Goal: Transaction & Acquisition: Purchase product/service

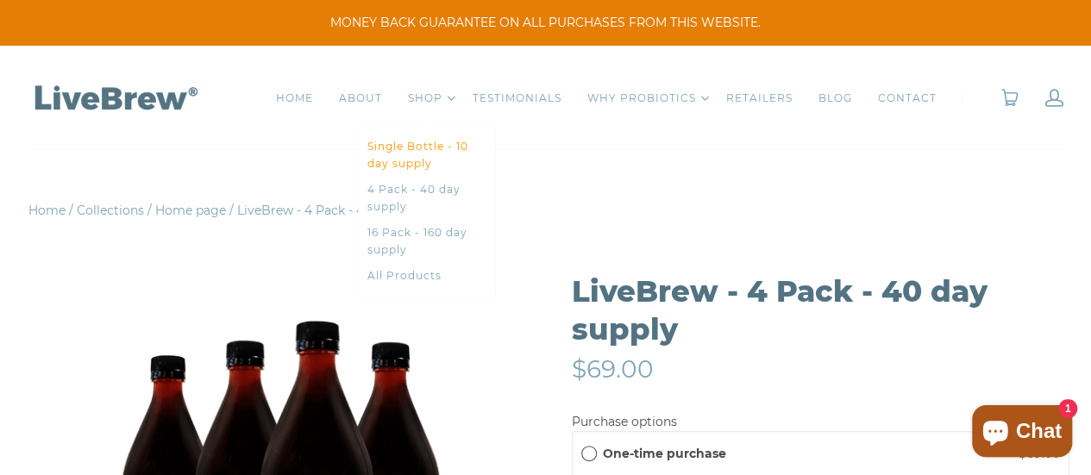
click at [386, 148] on link "Single Bottle - 10 day supply" at bounding box center [426, 155] width 119 height 34
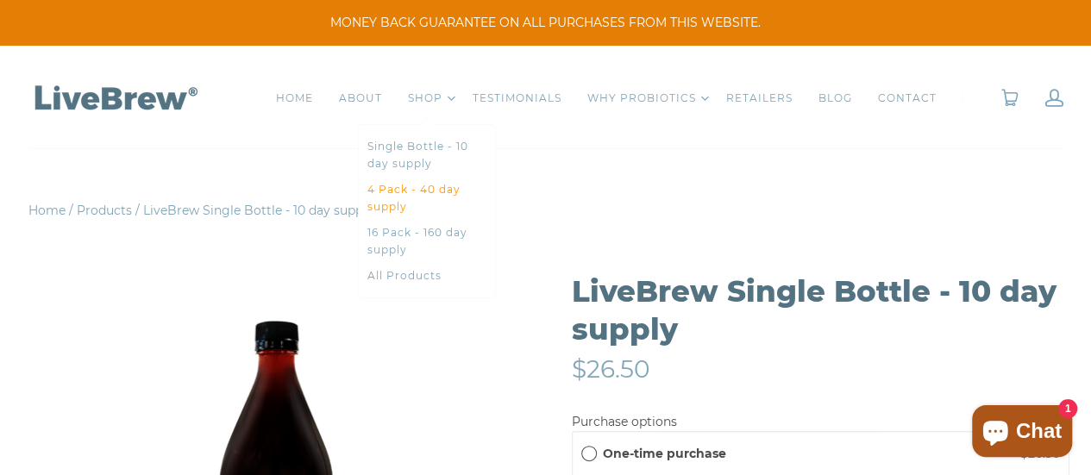
click at [414, 201] on link "4 Pack - 40 day supply" at bounding box center [426, 198] width 119 height 34
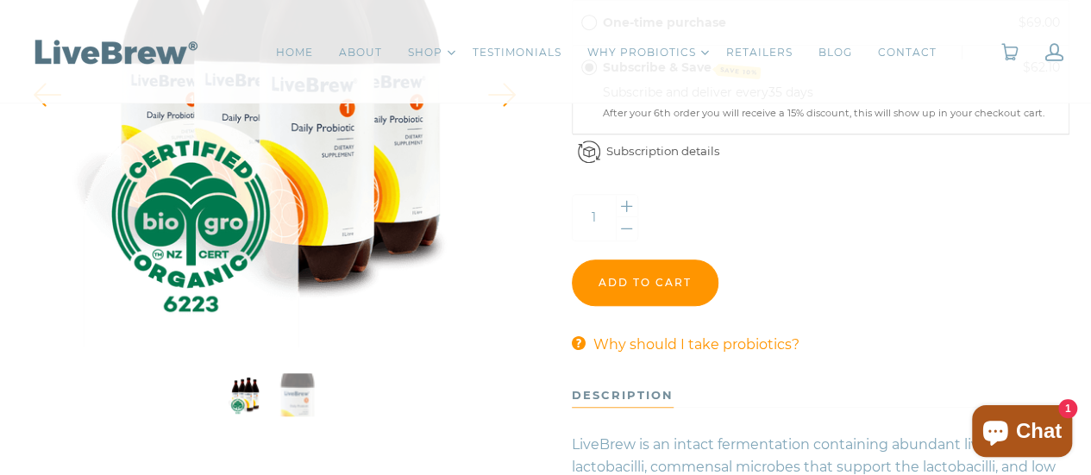
scroll to position [604, 0]
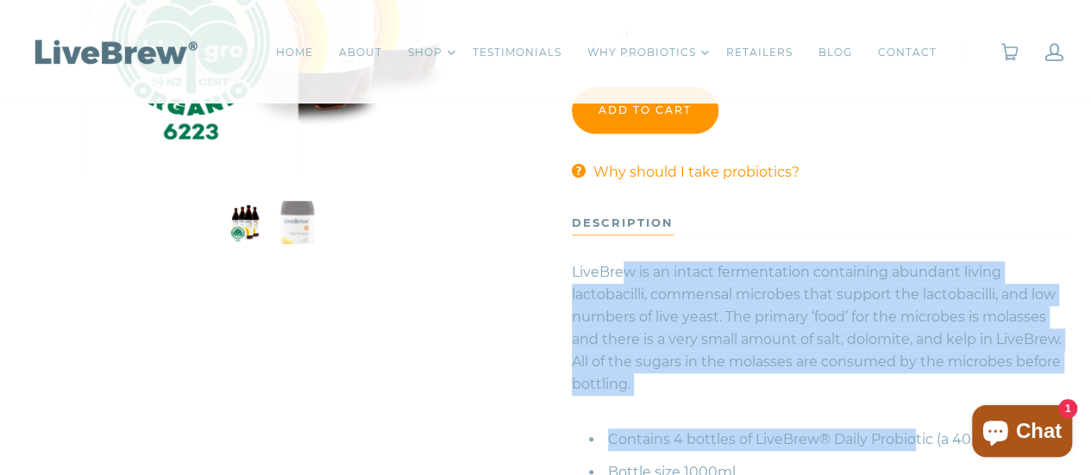
drag, startPoint x: 624, startPoint y: 262, endPoint x: 911, endPoint y: 417, distance: 325.7
click at [911, 417] on div "LiveBrew is an intact fermentation containing abundant living lactobacilli, com…" at bounding box center [821, 365] width 498 height 235
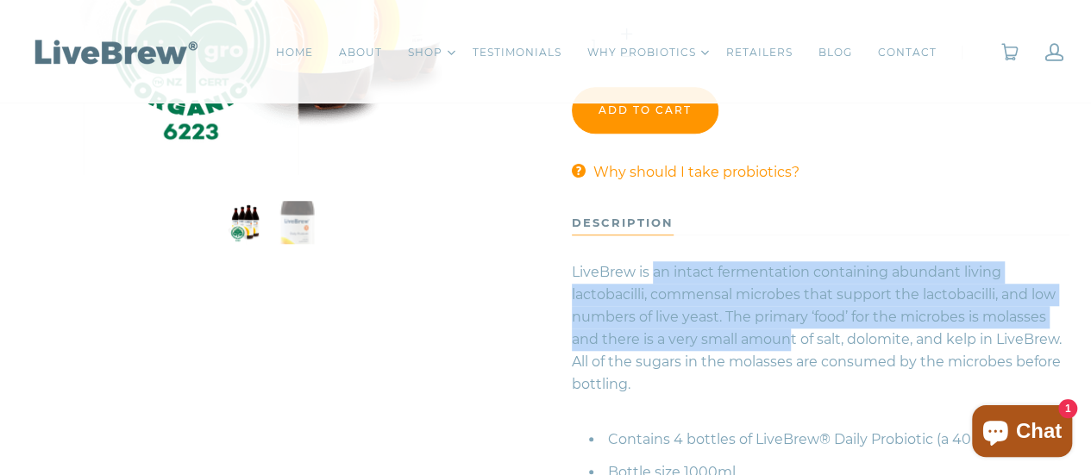
drag, startPoint x: 770, startPoint y: 327, endPoint x: 790, endPoint y: 338, distance: 22.8
click at [790, 338] on p "LiveBrew is an intact fermentation containing abundant living lactobacilli, com…" at bounding box center [821, 328] width 498 height 160
click at [790, 338] on span "LiveBrew is an intact fermentation containing abundant living lactobacilli, com…" at bounding box center [817, 328] width 490 height 128
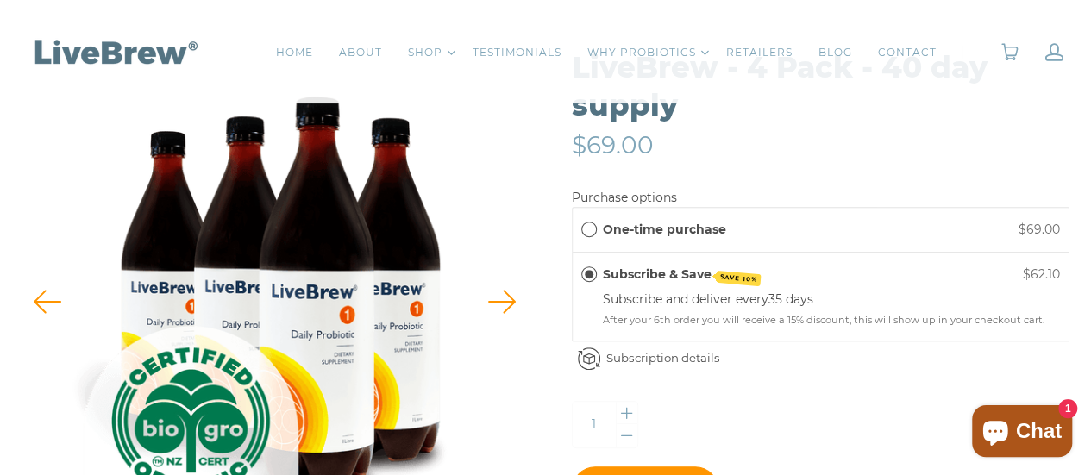
scroll to position [345, 0]
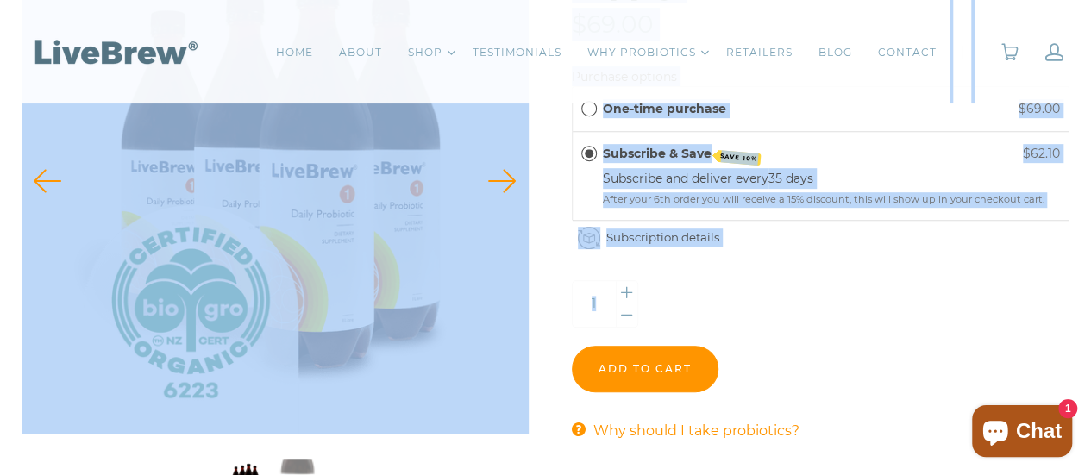
drag, startPoint x: 823, startPoint y: 298, endPoint x: 454, endPoint y: 96, distance: 420.3
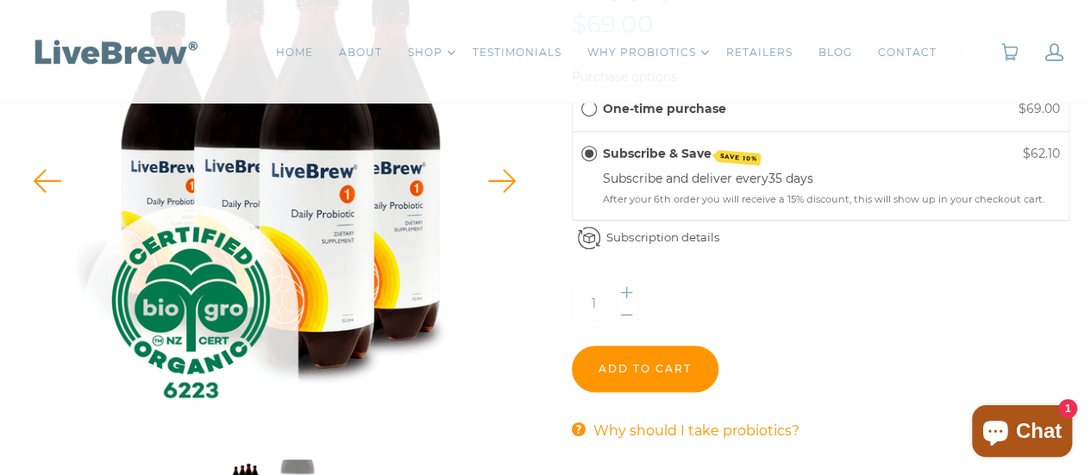
click at [917, 323] on div "1 Quantity" at bounding box center [821, 306] width 498 height 53
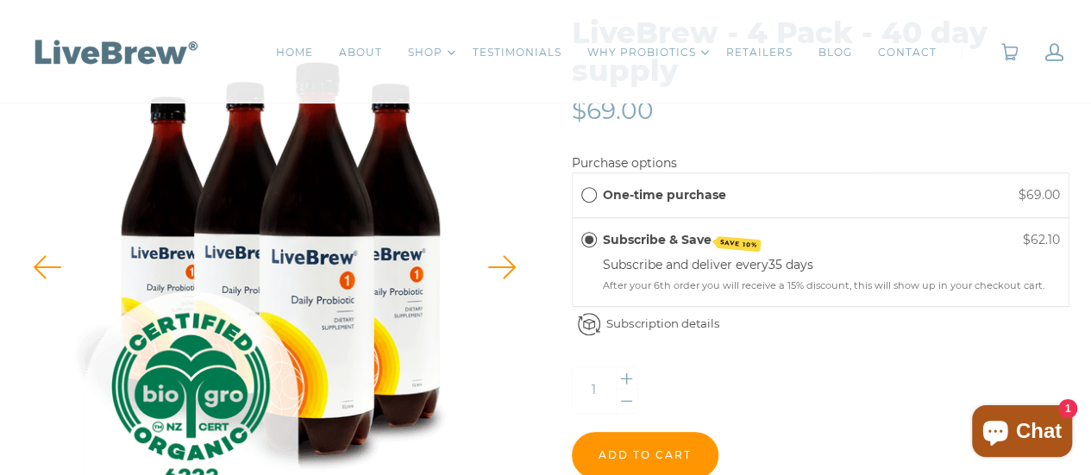
click at [596, 210] on div "One-time purchase $69.00" at bounding box center [821, 195] width 497 height 44
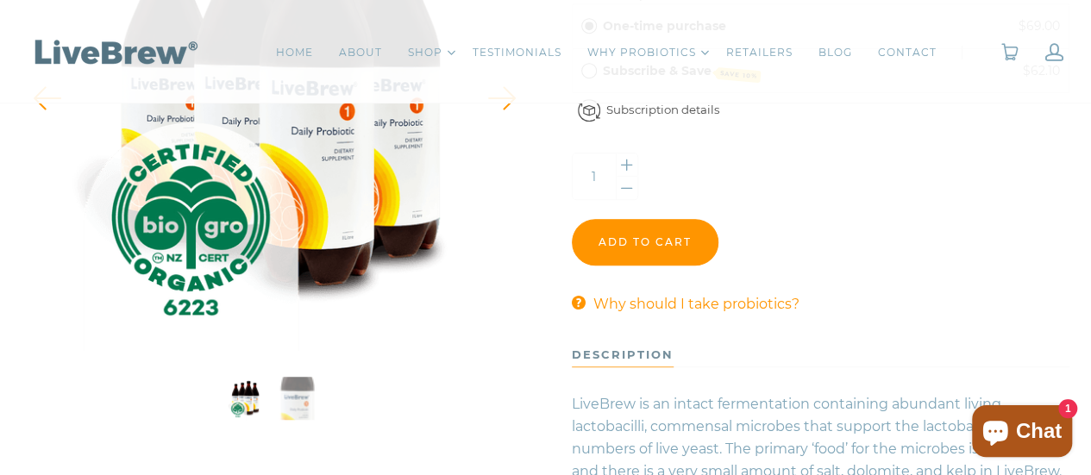
scroll to position [431, 0]
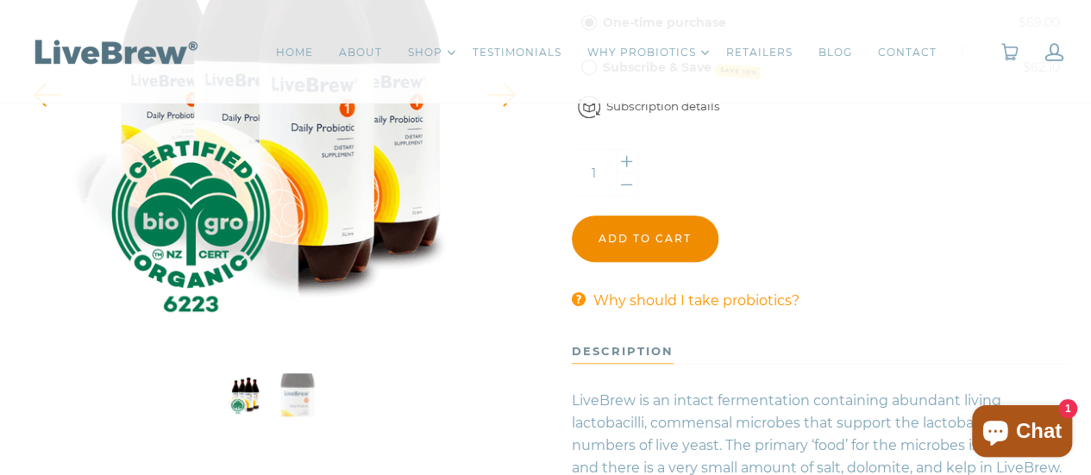
click at [675, 232] on input "Add to cart" at bounding box center [645, 239] width 147 height 47
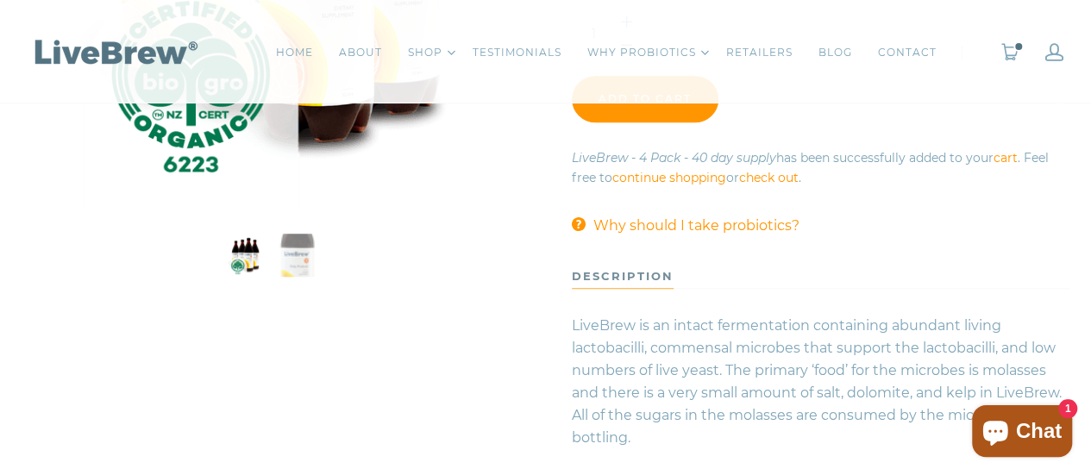
scroll to position [517, 0]
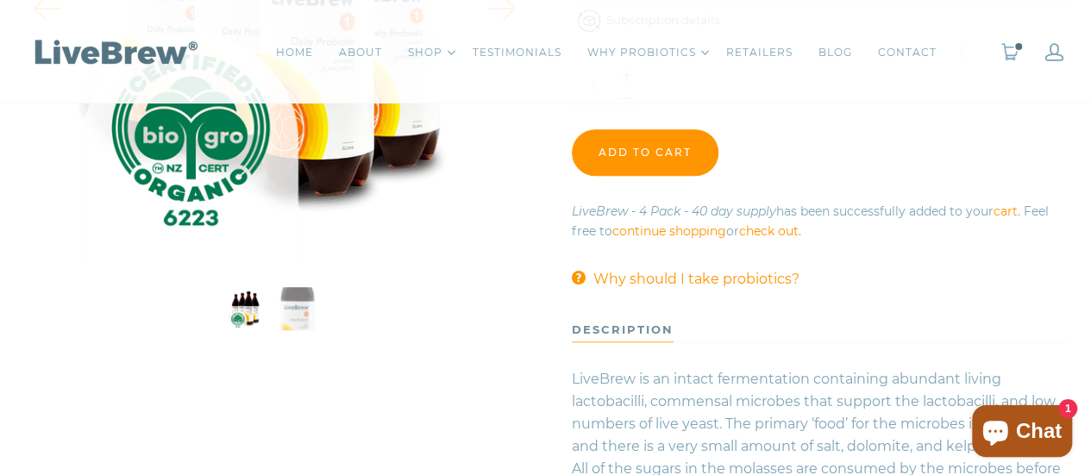
click at [779, 223] on link "check out" at bounding box center [768, 231] width 59 height 16
